Goal: Transaction & Acquisition: Purchase product/service

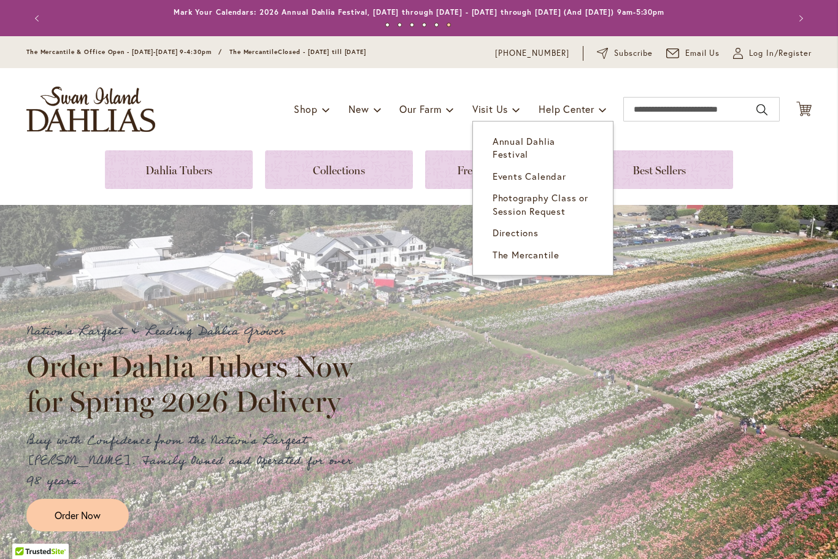
click at [522, 226] on span "Directions" at bounding box center [516, 232] width 46 height 12
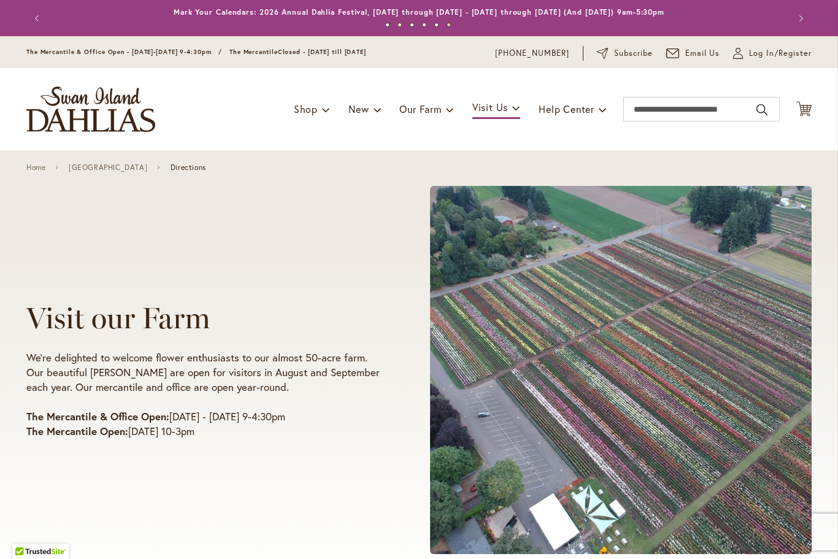
click at [106, 106] on img "store logo" at bounding box center [90, 109] width 129 height 45
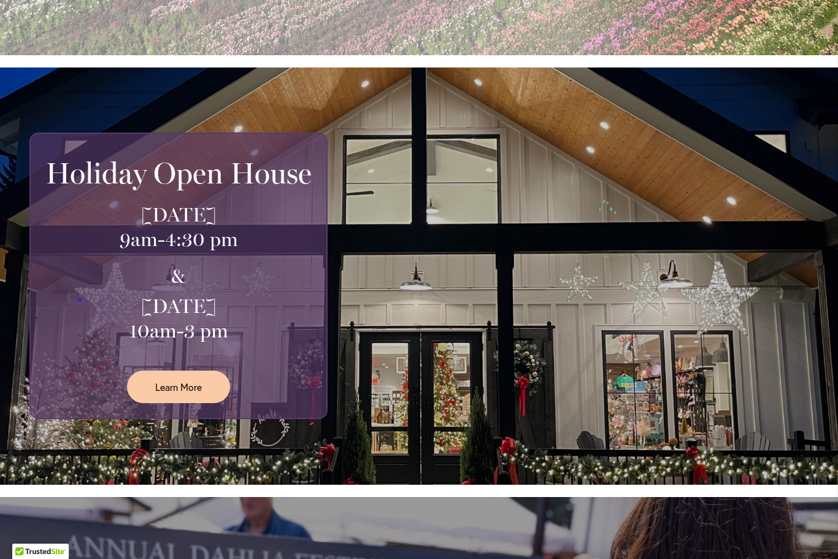
scroll to position [592, 0]
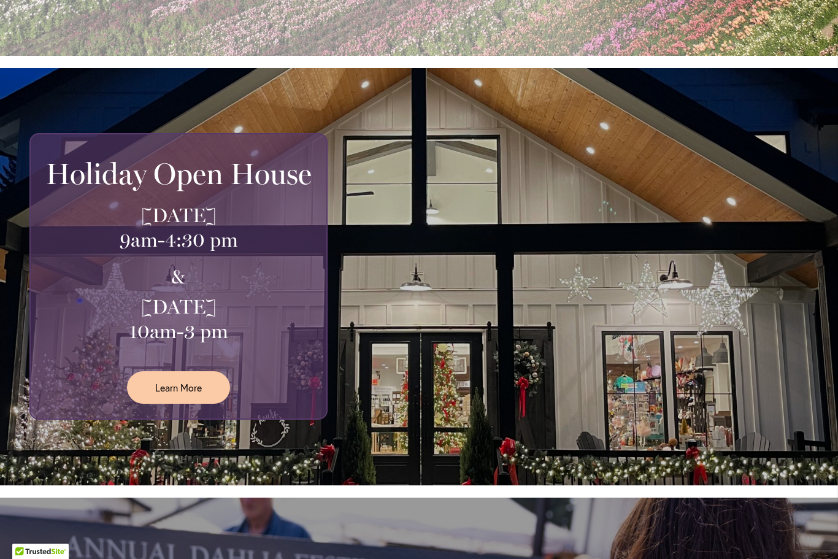
click at [194, 380] on span "Learn More" at bounding box center [178, 387] width 47 height 14
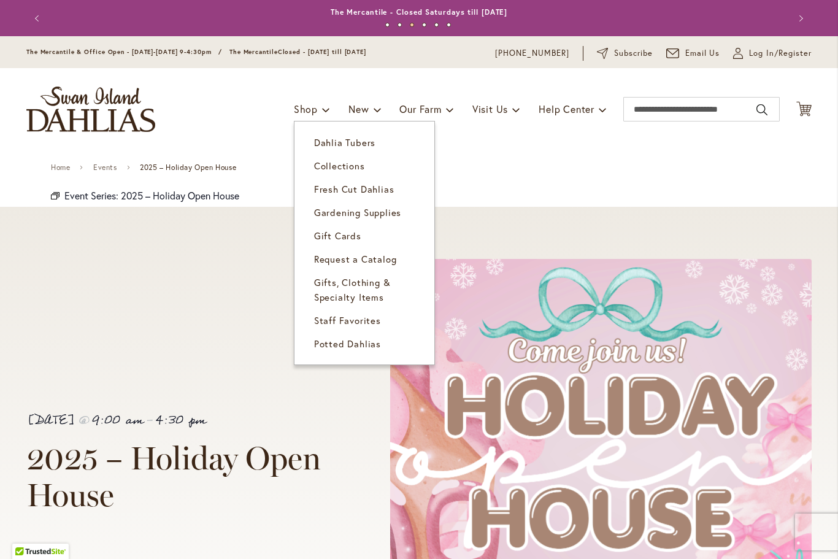
click at [357, 147] on span "Dahlia Tubers" at bounding box center [344, 142] width 61 height 12
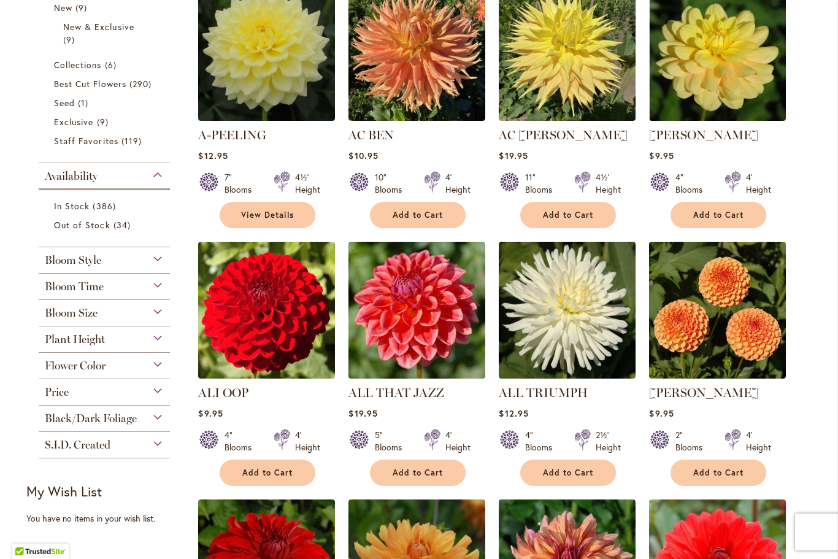
scroll to position [322, 0]
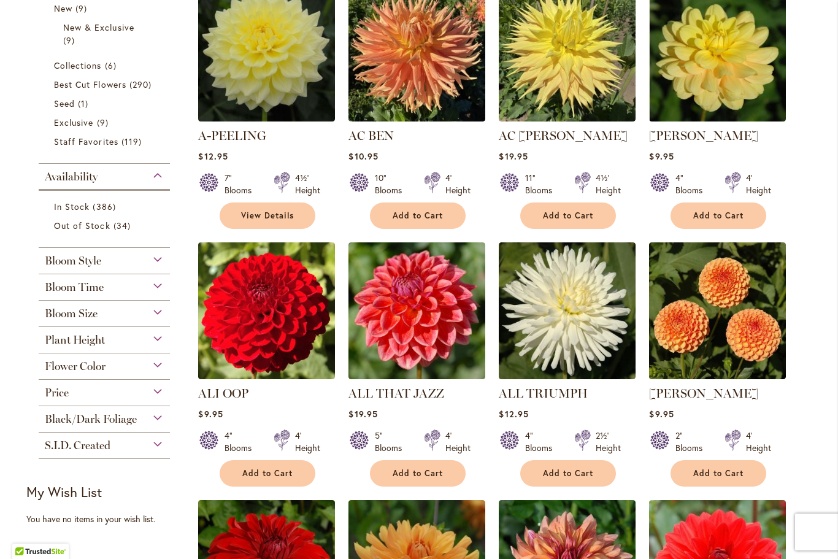
click at [53, 218] on li "Out of Stock 34 items" at bounding box center [104, 225] width 119 height 19
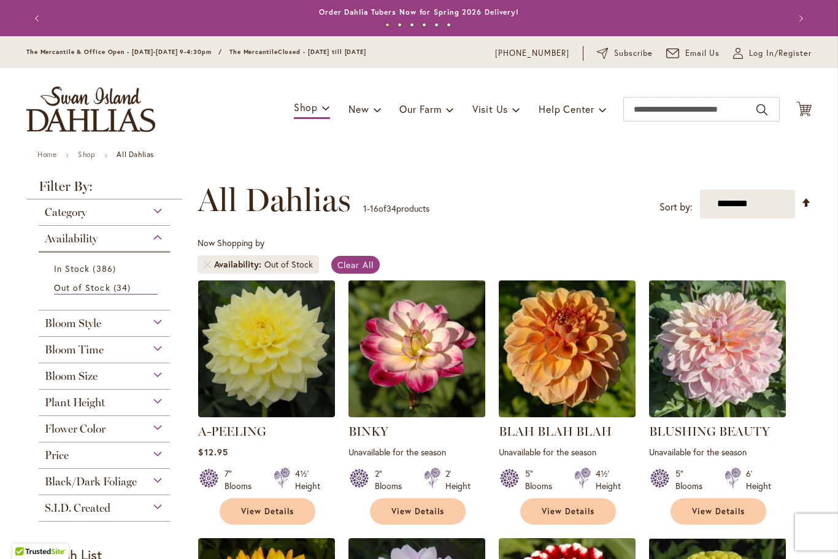
click at [74, 261] on li "In Stock 386 items" at bounding box center [104, 268] width 119 height 19
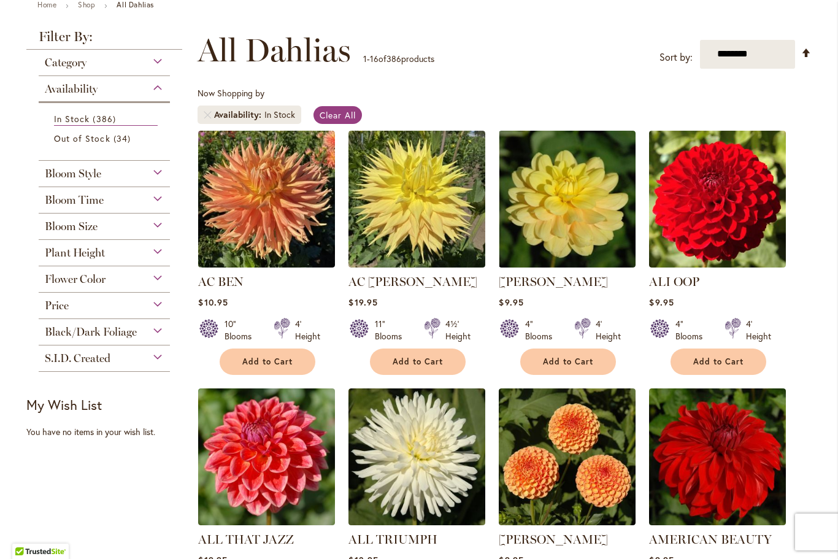
scroll to position [172, 0]
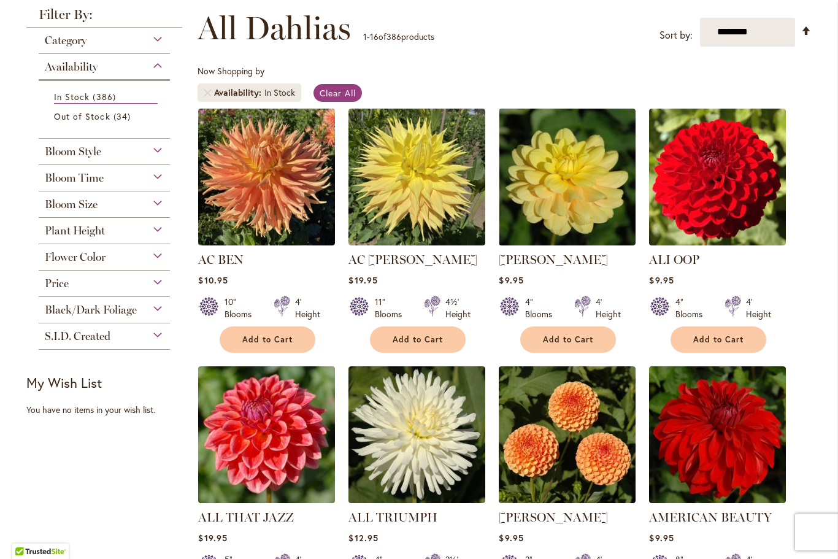
click at [83, 258] on span "Flower Color" at bounding box center [75, 257] width 61 height 14
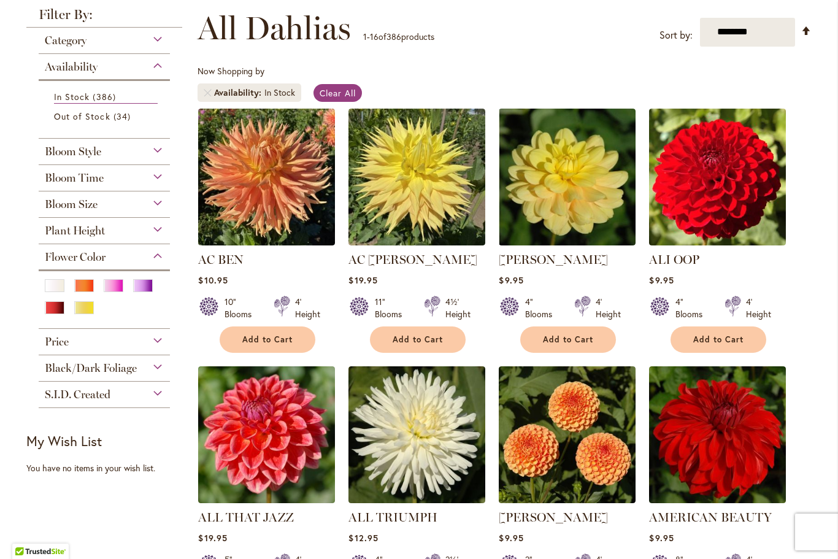
click at [85, 287] on div "Orange/Peach" at bounding box center [84, 285] width 20 height 13
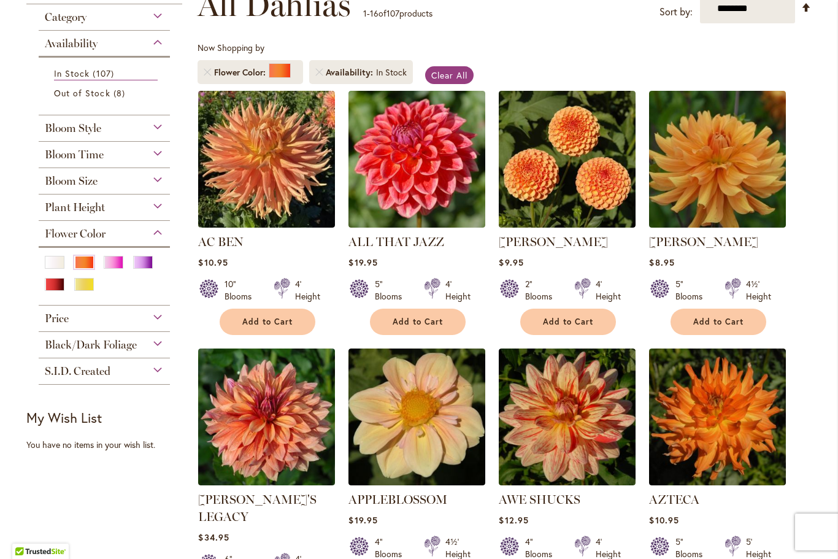
scroll to position [195, 0]
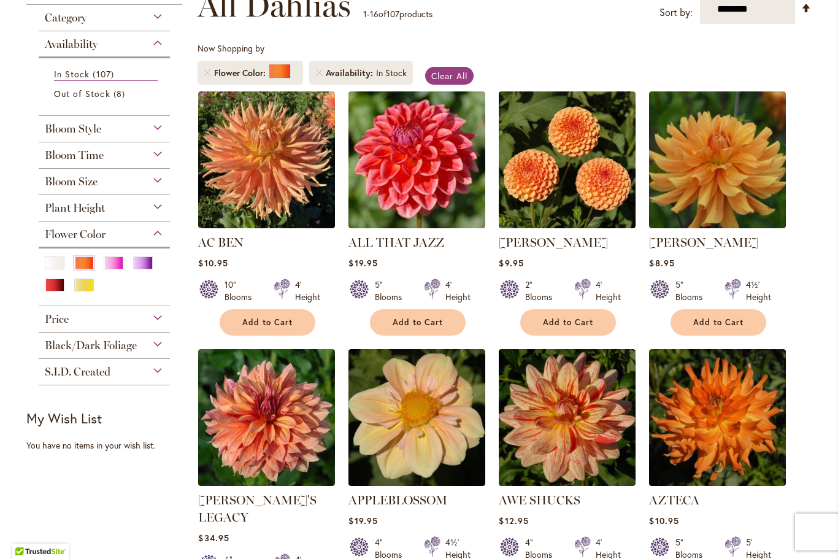
click at [77, 178] on span "Bloom Size" at bounding box center [71, 182] width 53 height 14
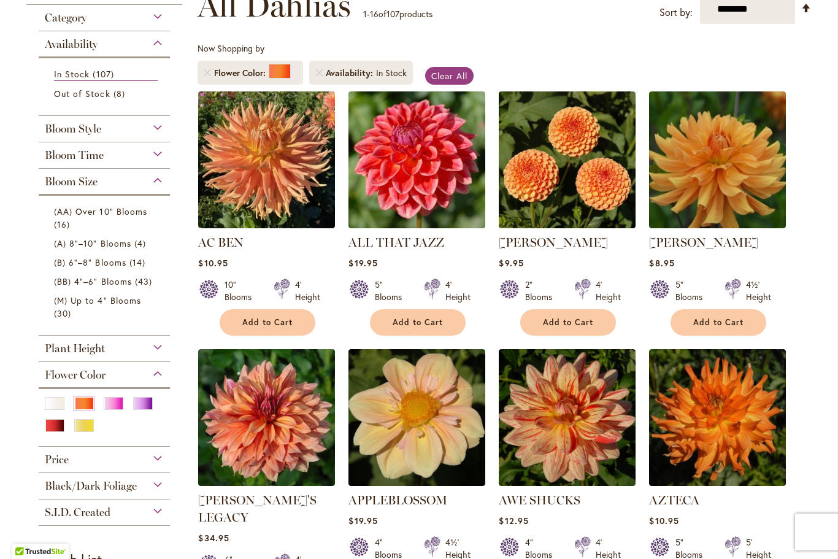
click at [82, 264] on span "(B) 6"–8" Blooms" at bounding box center [90, 263] width 72 height 12
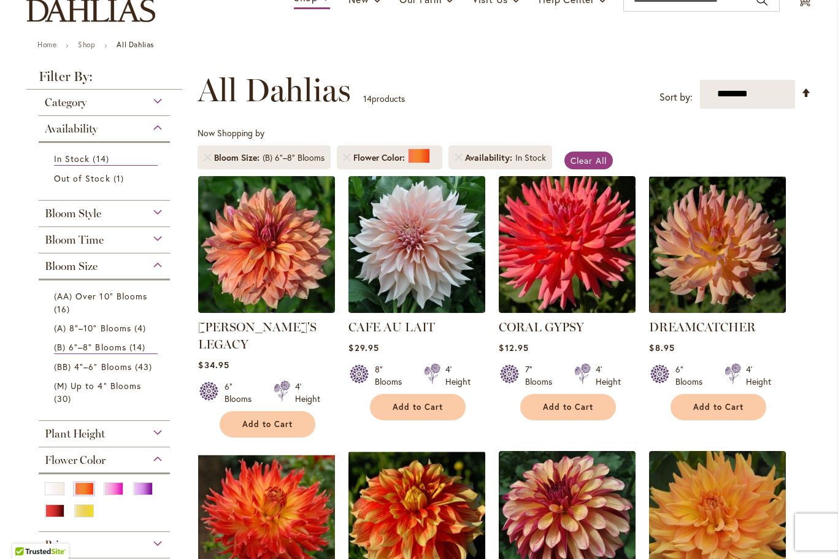
scroll to position [113, 0]
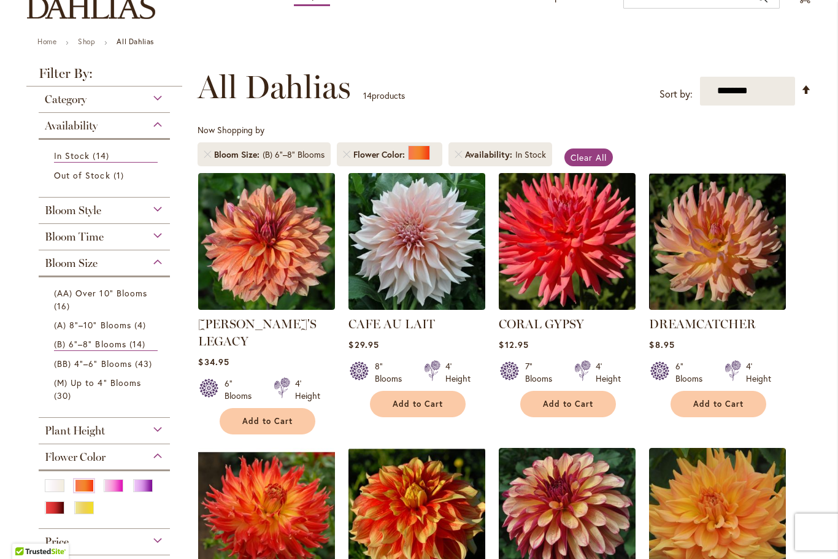
click at [83, 241] on span "Bloom Time" at bounding box center [74, 237] width 59 height 14
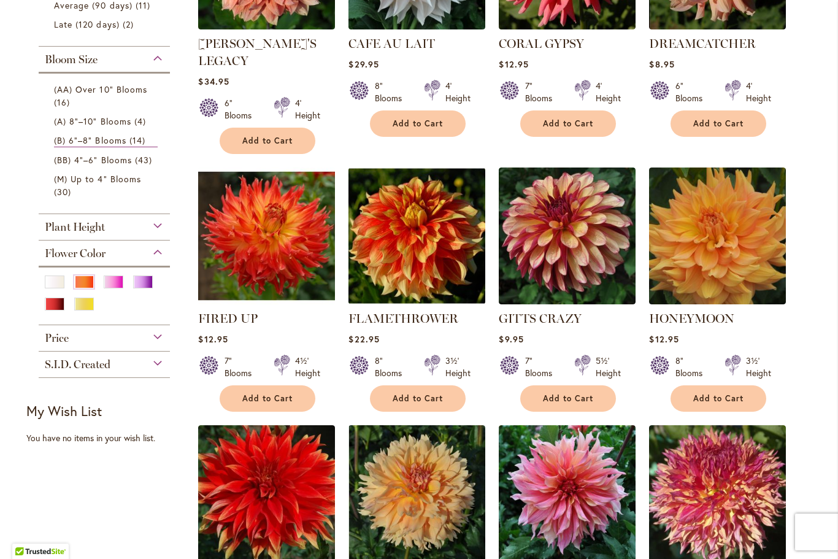
scroll to position [392, 0]
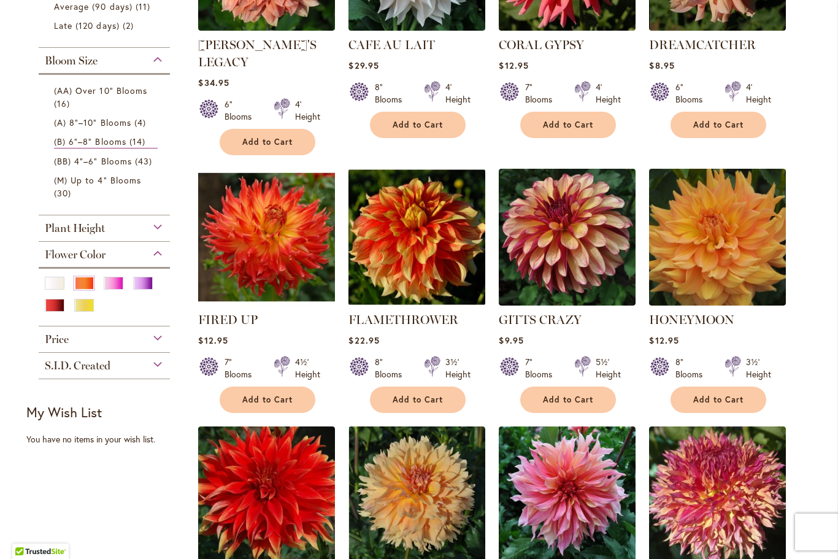
click at [95, 127] on span "(A) 8"–10" Blooms" at bounding box center [92, 123] width 77 height 12
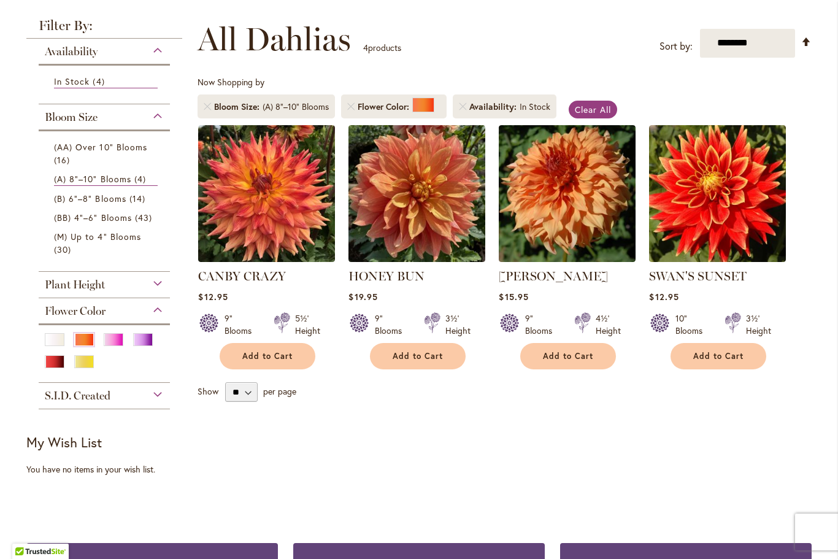
scroll to position [160, 0]
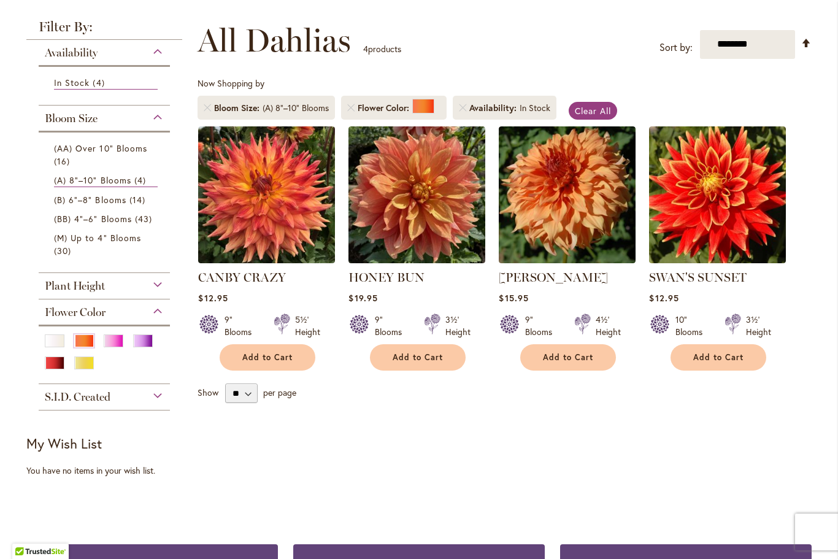
click at [95, 158] on link "(AA) Over 10" Blooms 16 items" at bounding box center [106, 155] width 104 height 26
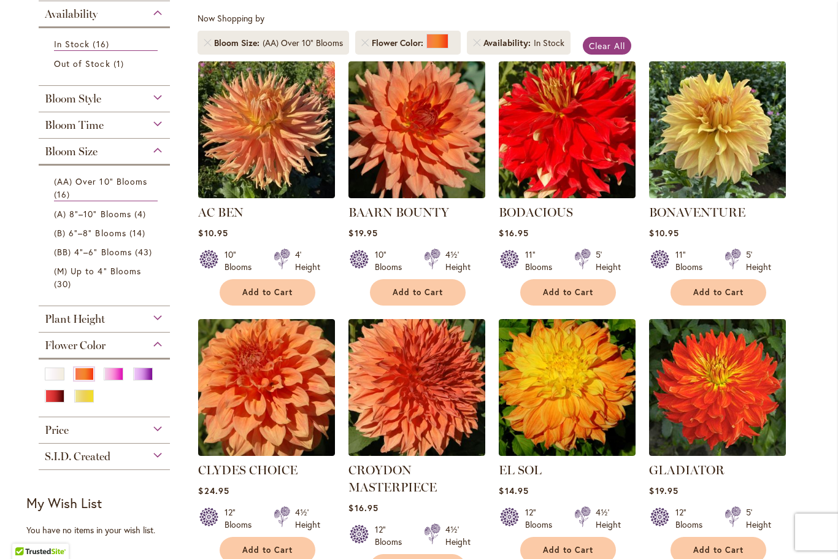
scroll to position [198, 0]
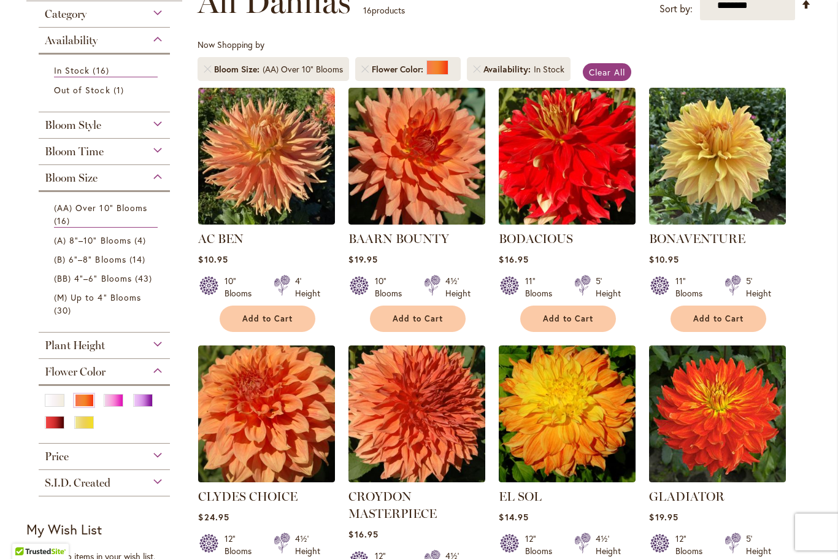
click at [87, 154] on span "Bloom Time" at bounding box center [74, 152] width 59 height 14
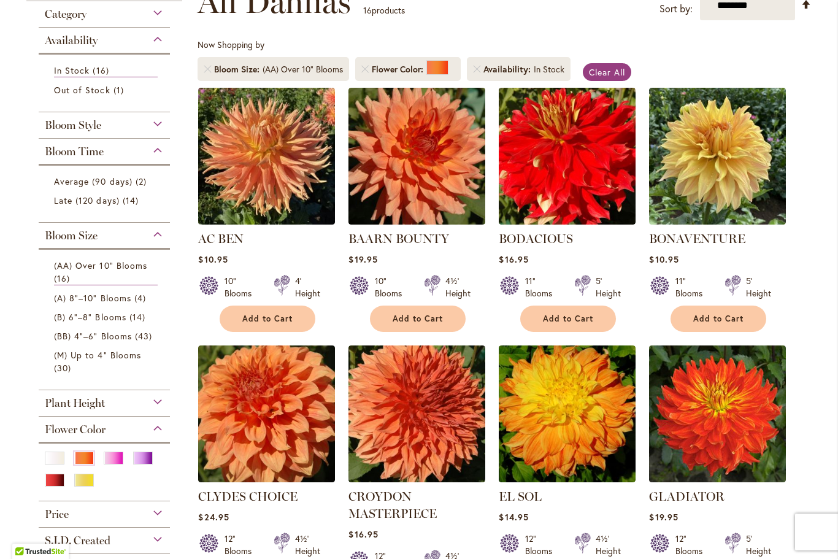
click at [85, 154] on span "Bloom Time" at bounding box center [74, 152] width 59 height 14
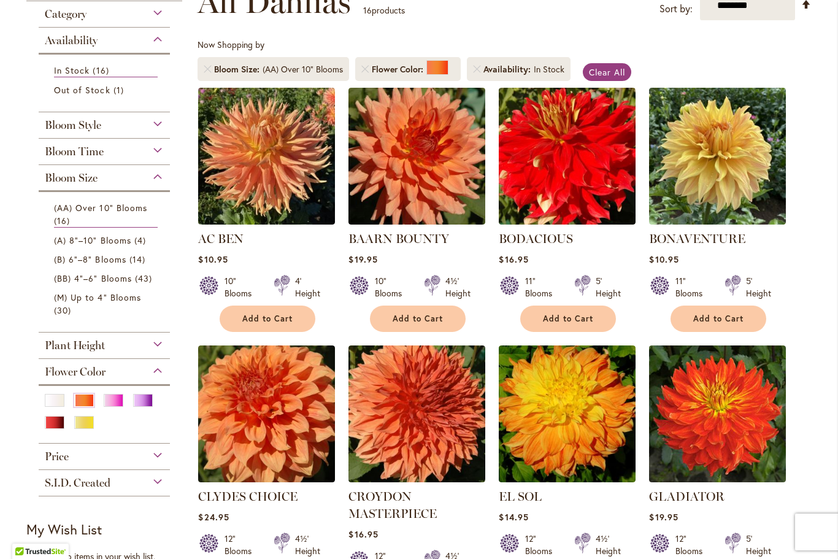
click at [261, 63] on span "Bloom Size" at bounding box center [238, 69] width 48 height 12
click at [210, 69] on link at bounding box center [207, 69] width 7 height 7
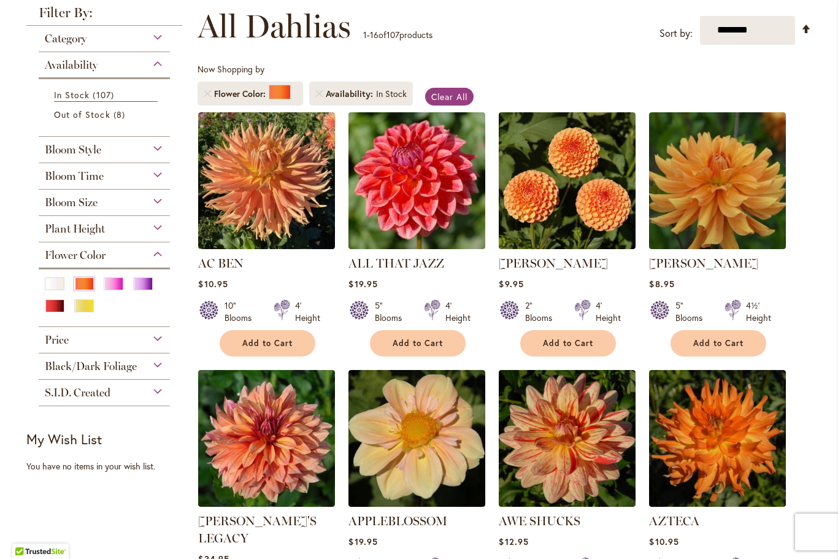
scroll to position [172, 0]
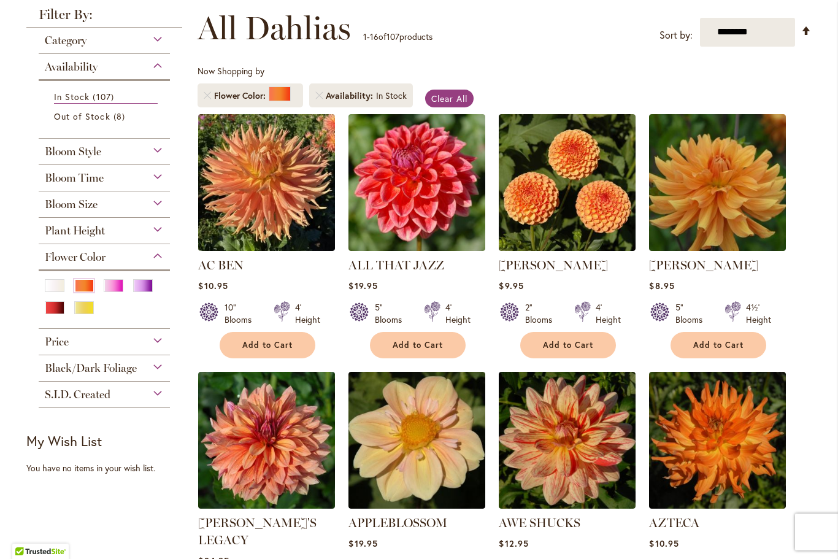
click at [83, 177] on span "Bloom Time" at bounding box center [74, 178] width 59 height 14
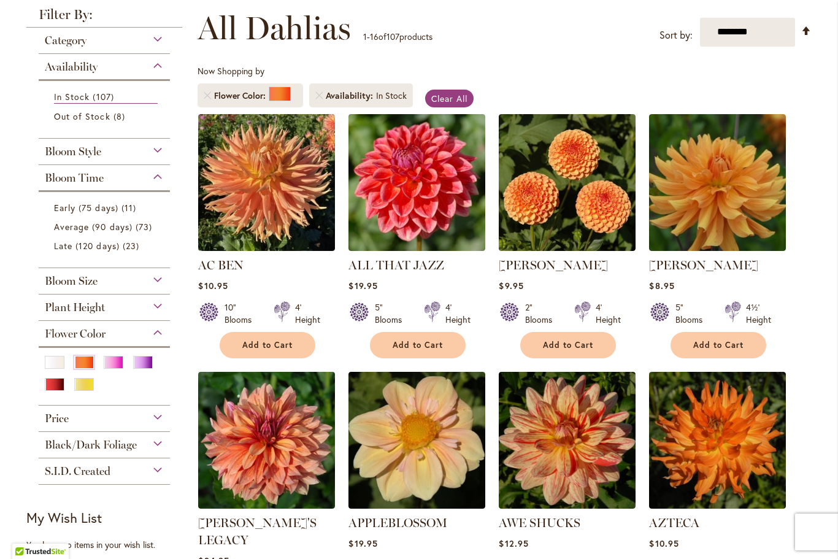
click at [76, 209] on span "Early (75 days)" at bounding box center [86, 208] width 64 height 12
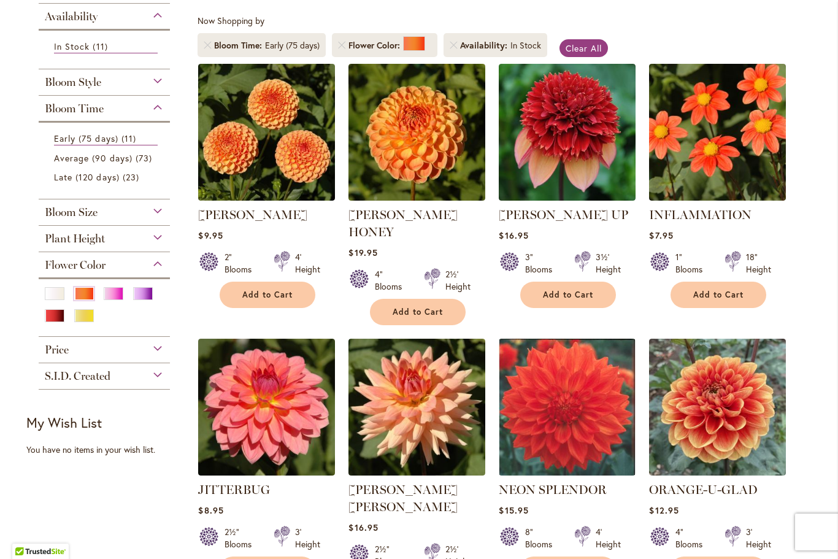
scroll to position [225, 0]
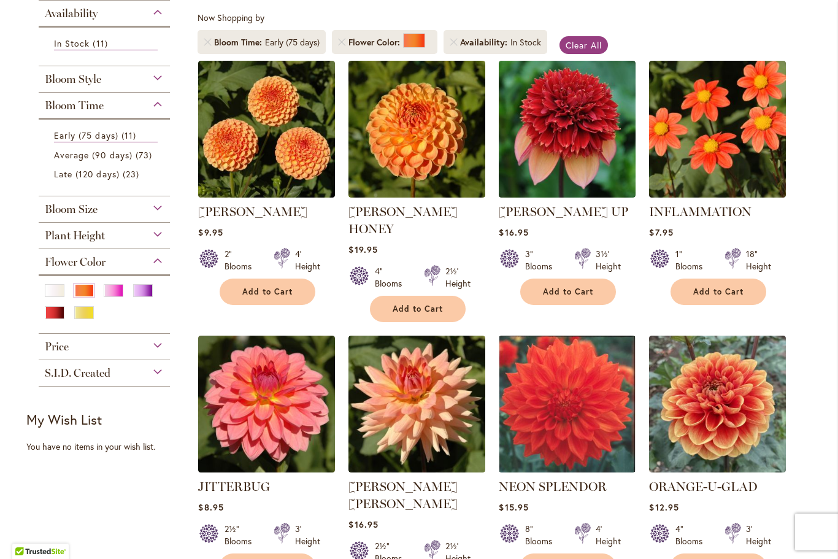
click at [556, 404] on img at bounding box center [567, 404] width 137 height 137
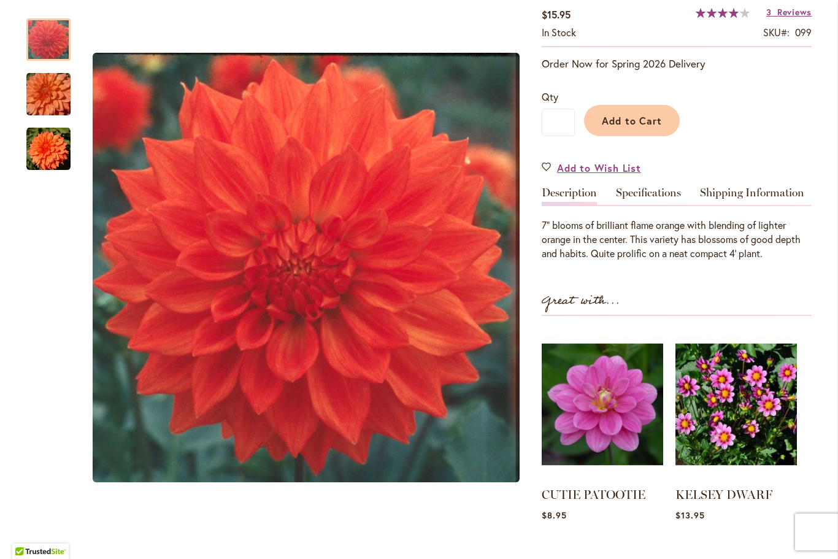
scroll to position [260, 0]
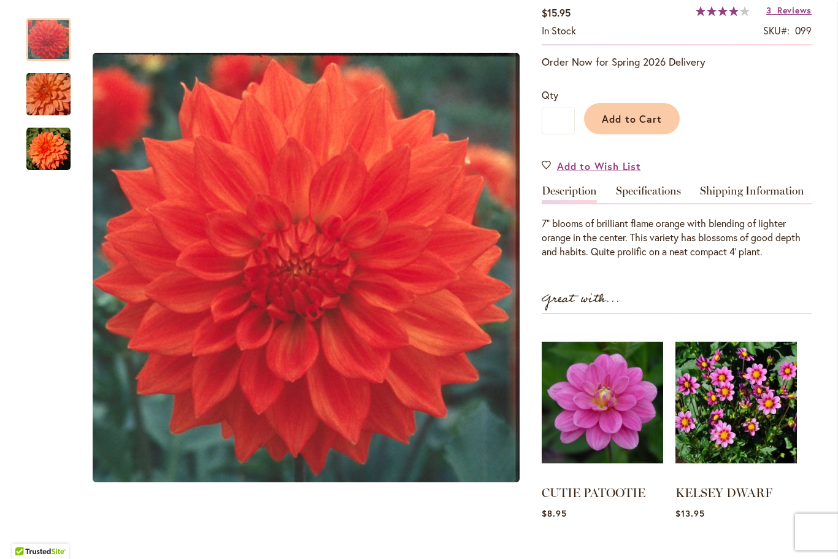
click at [57, 147] on img "Neon Splendor" at bounding box center [48, 149] width 44 height 44
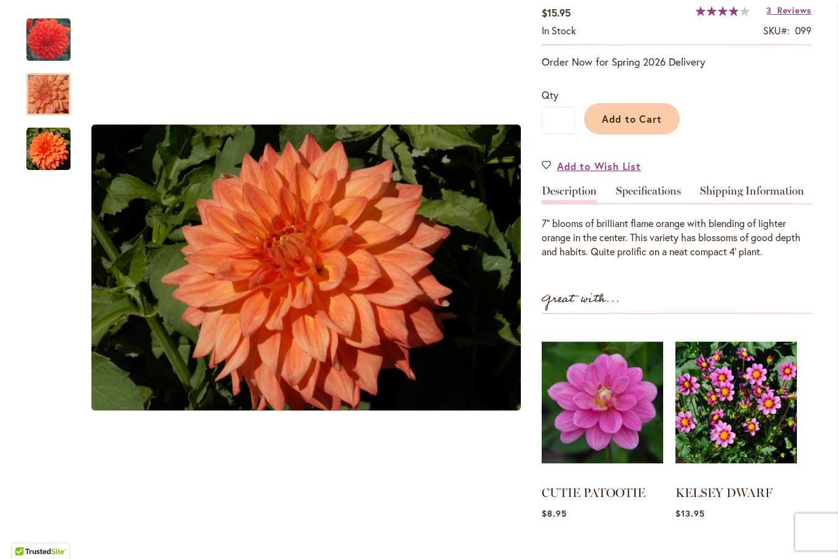
click at [65, 95] on img "Neon Splendor" at bounding box center [48, 94] width 88 height 59
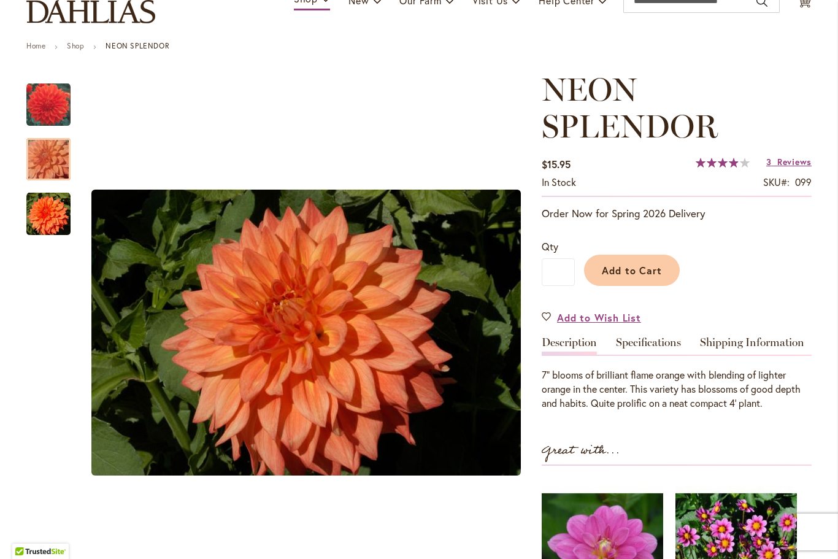
scroll to position [108, 0]
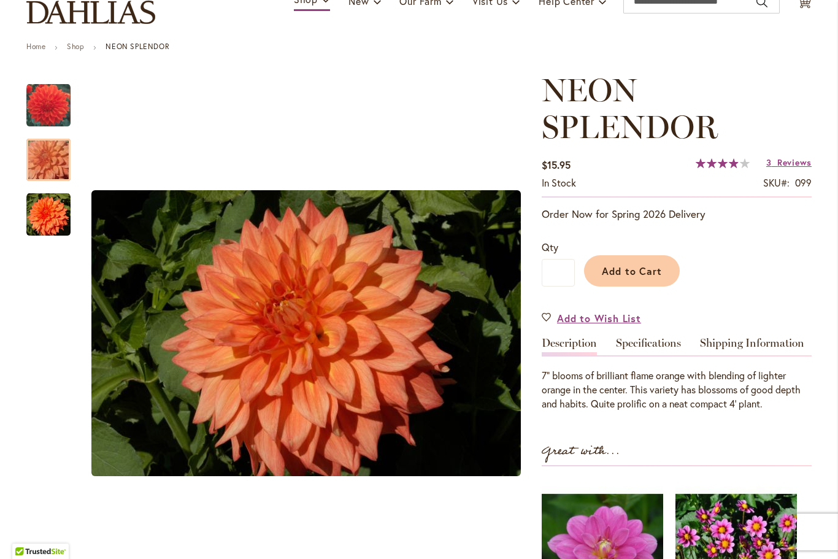
click at [641, 338] on link "Specifications" at bounding box center [648, 347] width 65 height 18
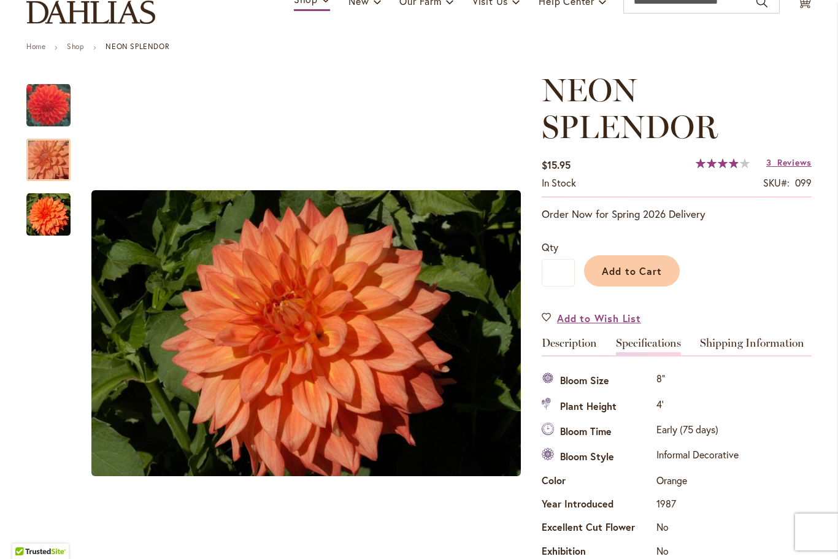
scroll to position [445, 0]
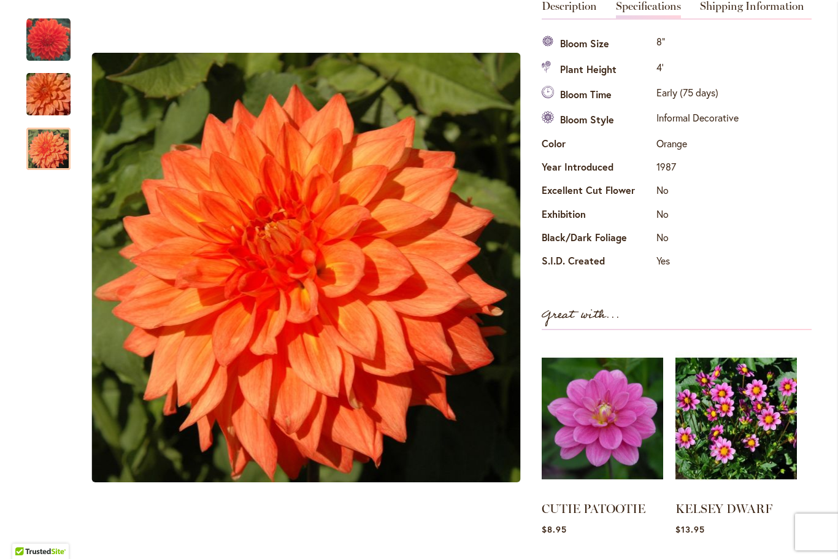
click at [54, 149] on img "Neon Splendor" at bounding box center [48, 149] width 44 height 44
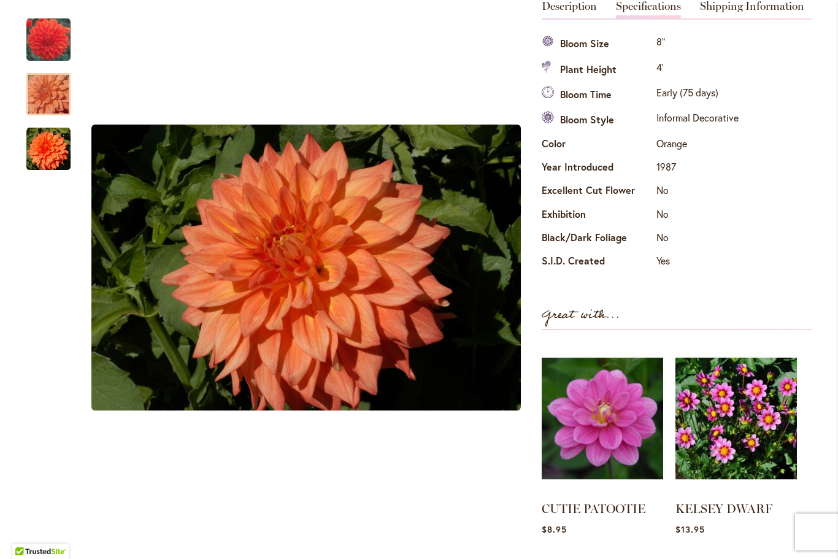
click at [46, 99] on img "Neon Splendor" at bounding box center [48, 94] width 88 height 59
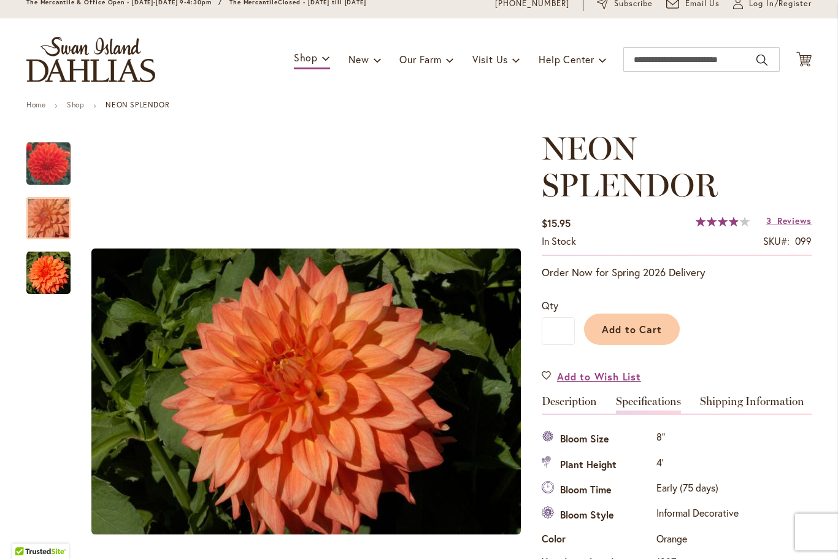
scroll to position [49, 0]
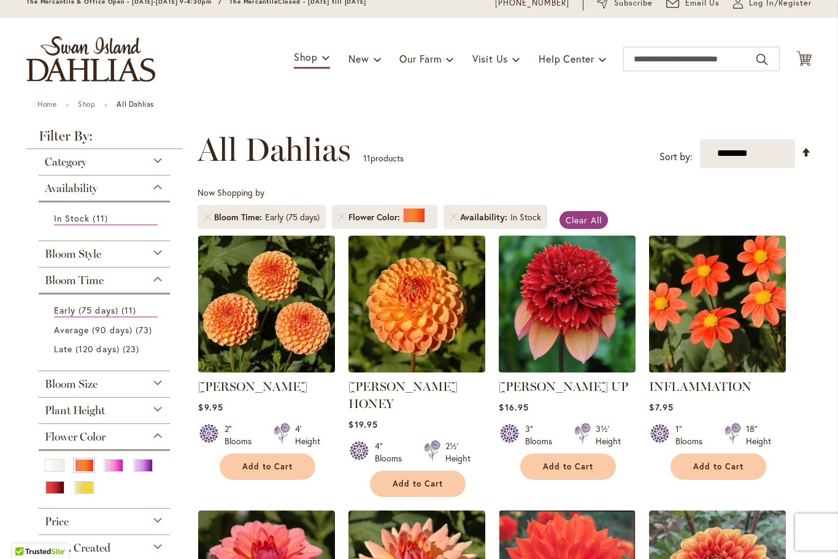
scroll to position [46, 0]
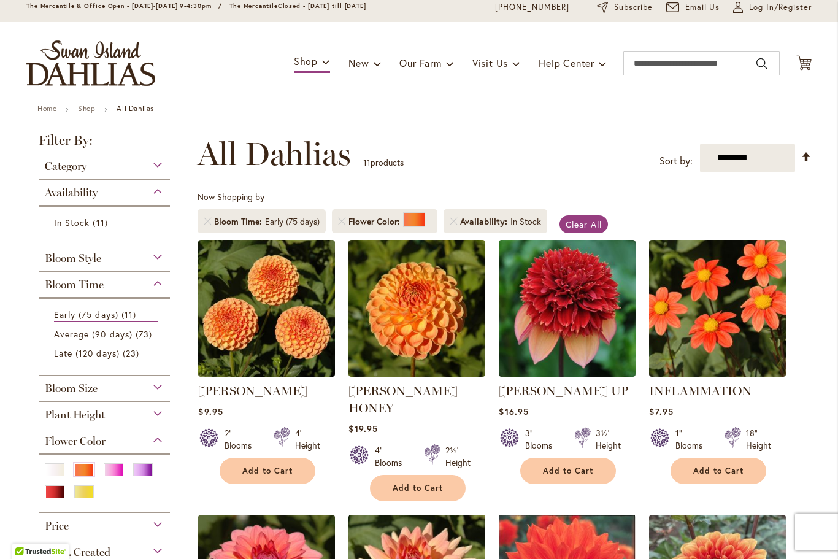
click at [78, 336] on span "Average (90 days)" at bounding box center [93, 334] width 79 height 12
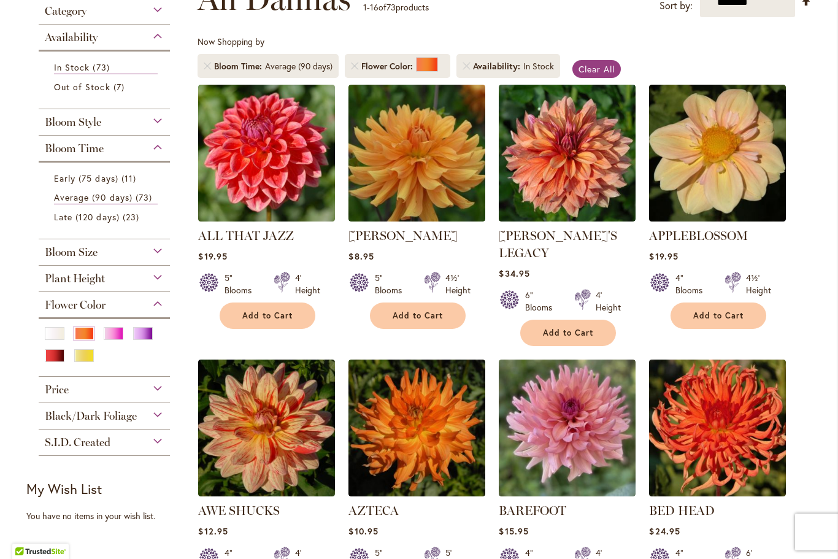
scroll to position [199, 0]
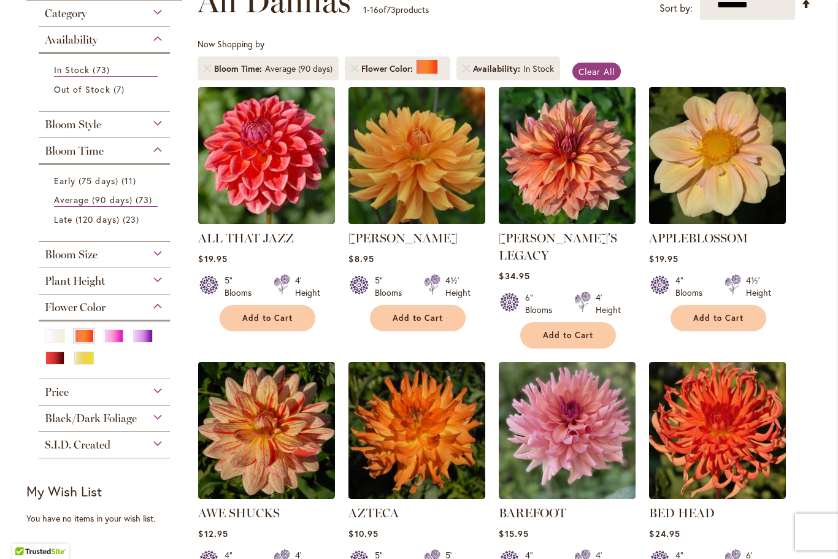
click at [86, 258] on span "Bloom Size" at bounding box center [71, 255] width 53 height 14
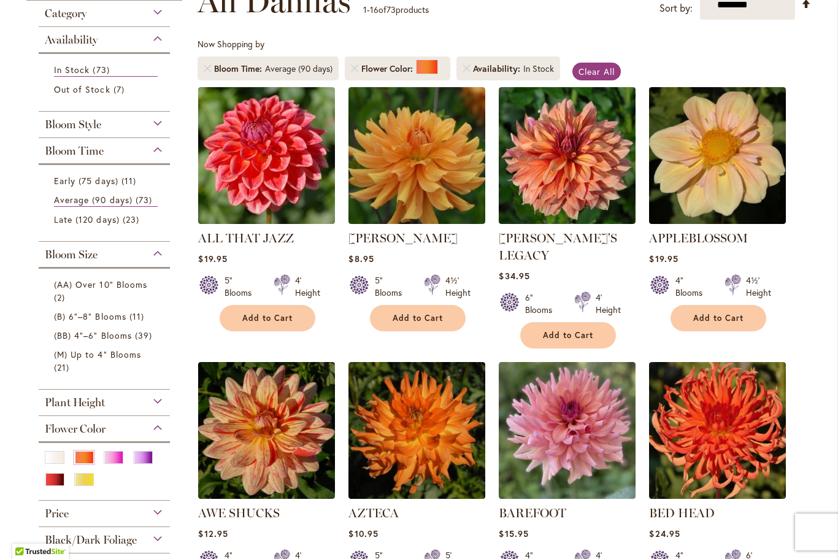
click at [90, 317] on span "(B) 6"–8" Blooms" at bounding box center [90, 317] width 72 height 12
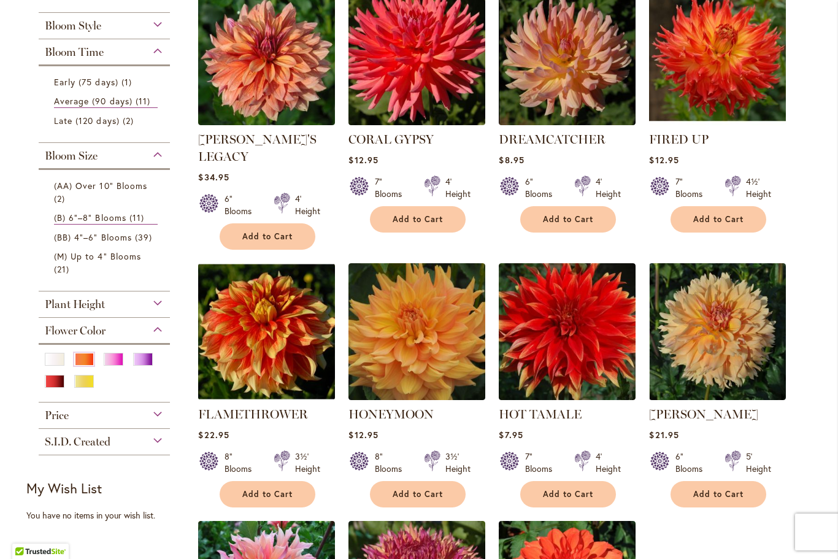
scroll to position [247, 0]
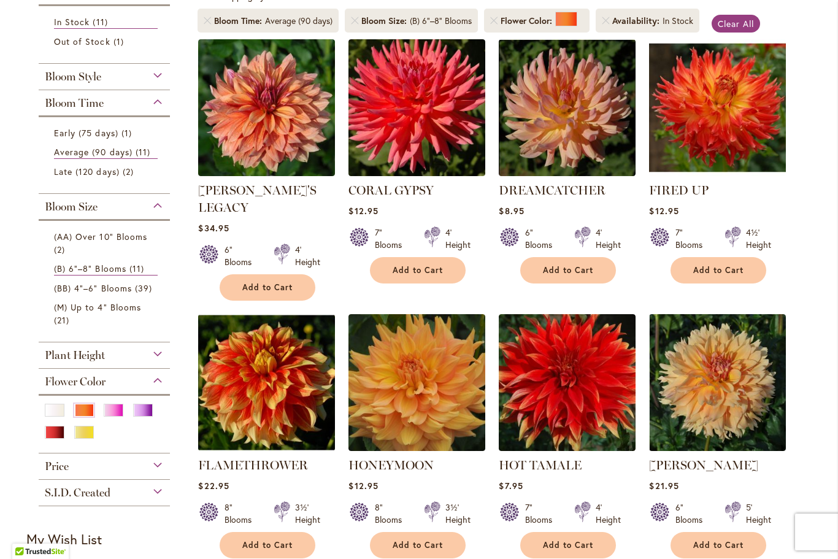
click at [682, 125] on img at bounding box center [717, 107] width 137 height 137
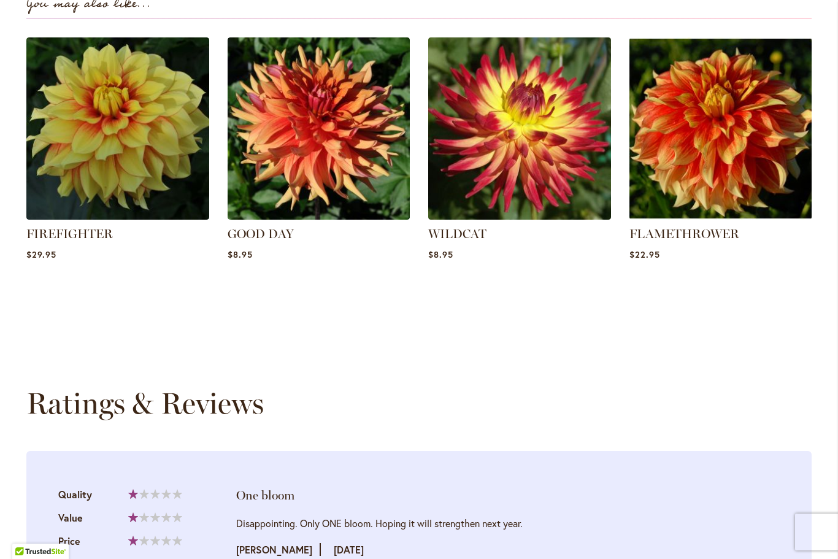
scroll to position [863, 0]
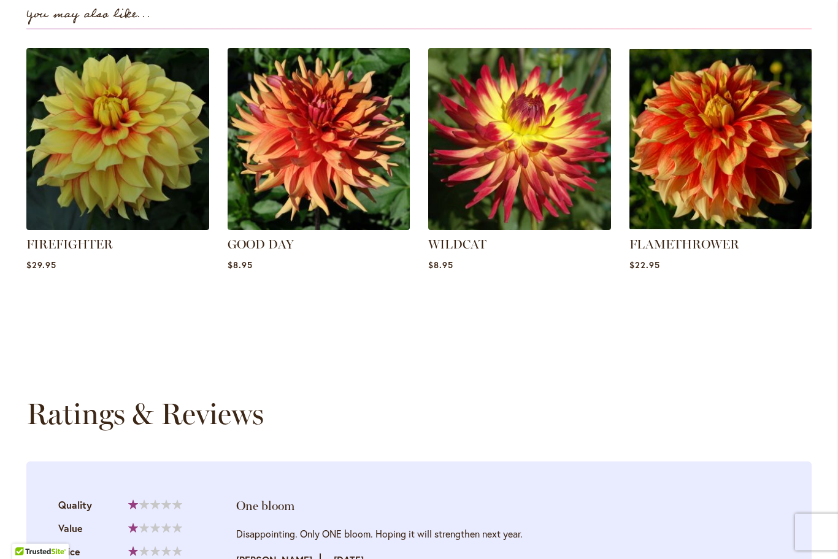
click at [735, 187] on img at bounding box center [721, 139] width 183 height 183
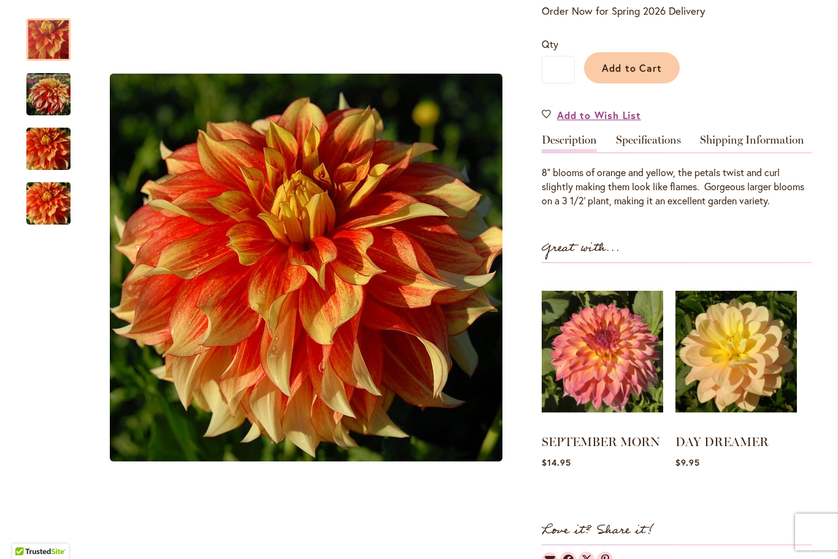
scroll to position [274, 0]
